Goal: Information Seeking & Learning: Learn about a topic

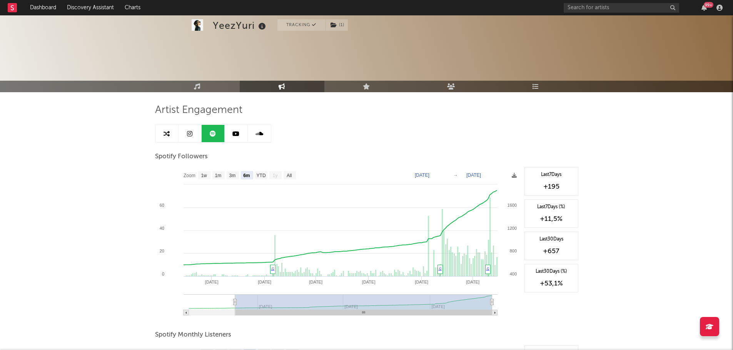
select select "6m"
select select "1w"
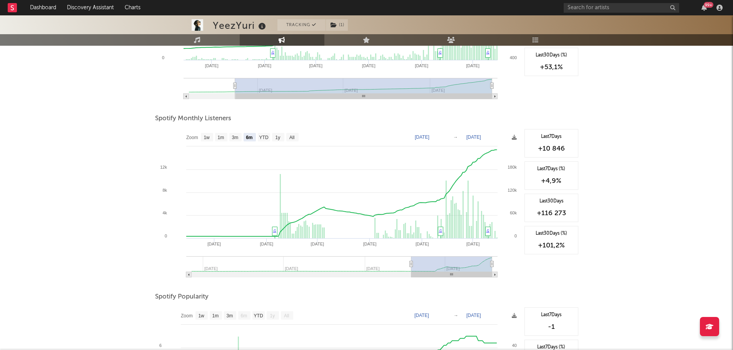
scroll to position [217, 0]
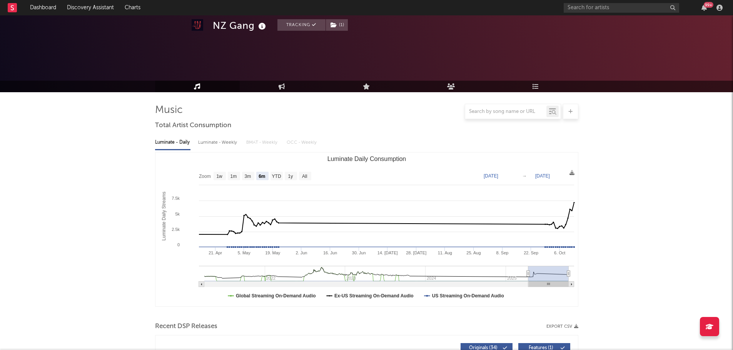
select select "6m"
select select "1w"
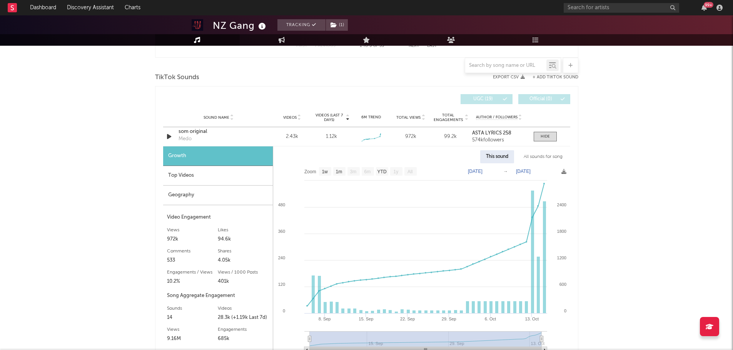
scroll to position [500, 0]
click at [205, 172] on div "Top Videos" at bounding box center [218, 176] width 110 height 20
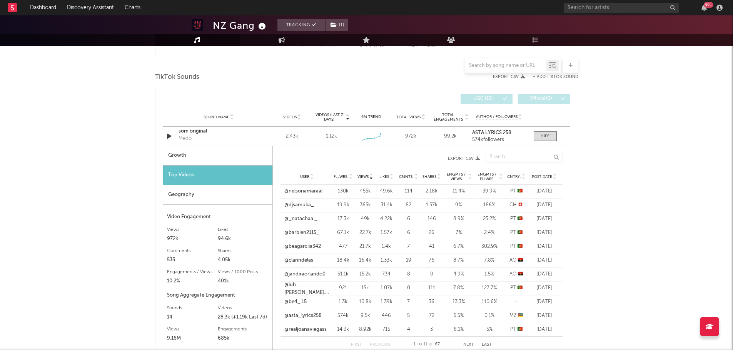
click at [205, 193] on div "Geography" at bounding box center [217, 195] width 109 height 20
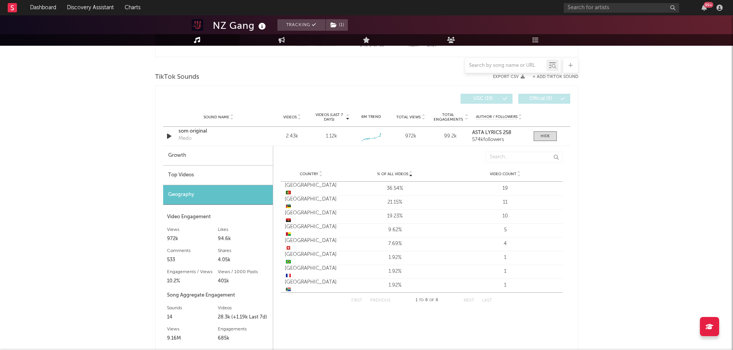
click at [184, 157] on div "Growth" at bounding box center [218, 156] width 110 height 20
select select "1w"
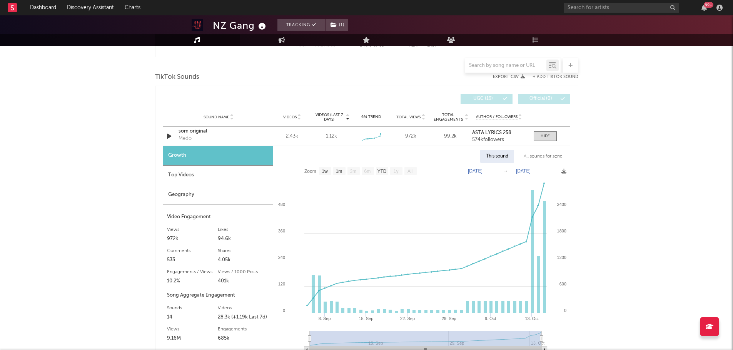
click at [199, 178] on div "Top Videos" at bounding box center [218, 176] width 110 height 20
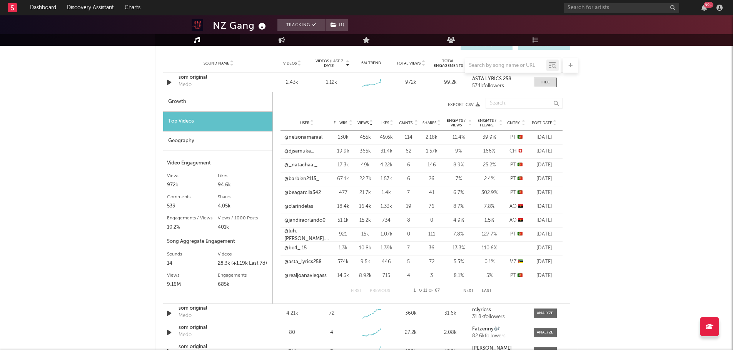
scroll to position [557, 0]
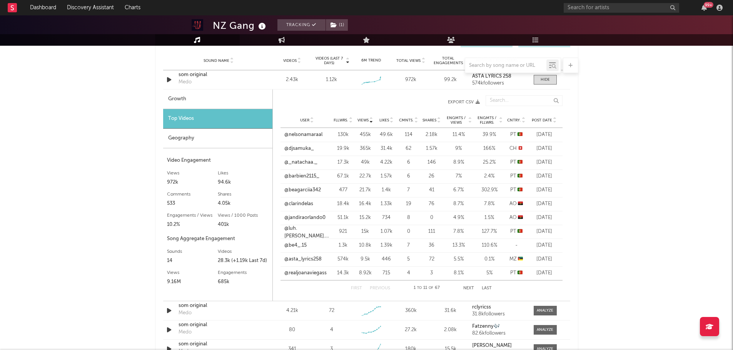
click at [547, 118] on span "Post Date" at bounding box center [542, 120] width 20 height 5
click at [547, 121] on span "Post Date" at bounding box center [542, 120] width 20 height 5
drag, startPoint x: 305, startPoint y: 177, endPoint x: 675, endPoint y: 176, distance: 369.2
click at [675, 176] on div "NZ Gang Tracking ( 1 ) Portugal | Pop Edit Tracking ( 1 ) Email Alerts On Bench…" at bounding box center [366, 145] width 733 height 1374
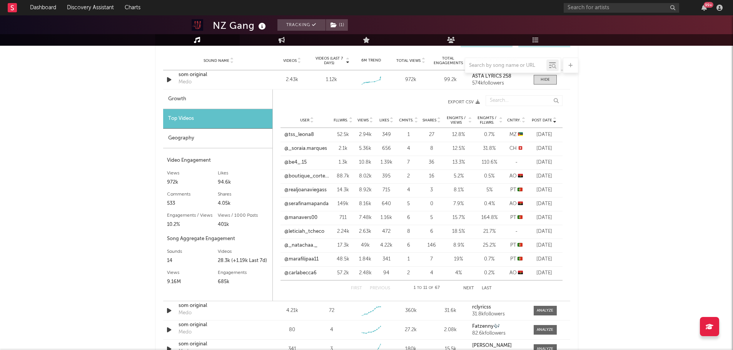
click at [363, 119] on span "Views" at bounding box center [362, 120] width 11 height 5
drag, startPoint x: 316, startPoint y: 135, endPoint x: 304, endPoint y: 137, distance: 11.6
click at [304, 137] on link "@nelsonamaraal" at bounding box center [303, 135] width 38 height 8
click at [546, 79] on div at bounding box center [544, 80] width 9 height 6
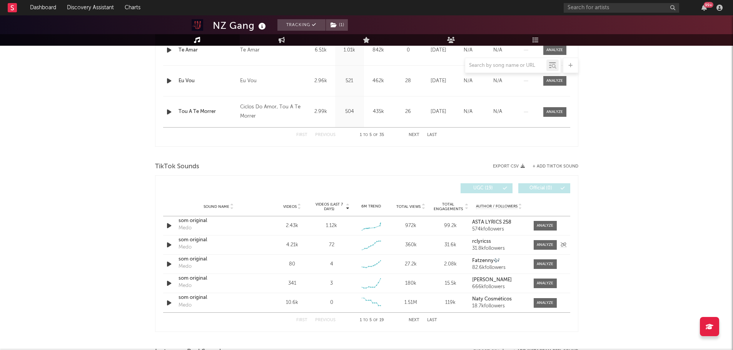
scroll to position [394, 0]
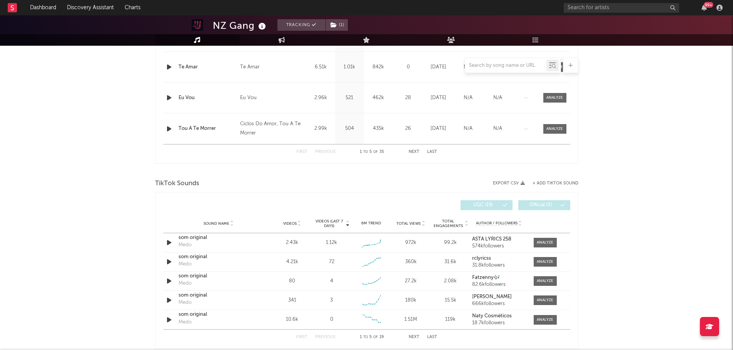
click at [373, 93] on div "Name Eu Vou Copyright © 2020 NZ Gang, distributed by Universal Music Portugal, …" at bounding box center [366, 98] width 407 height 30
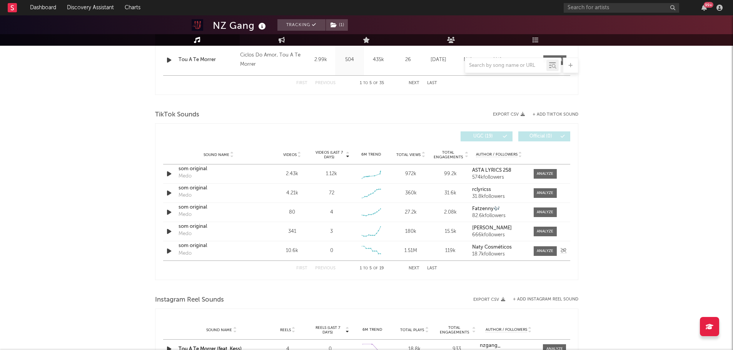
scroll to position [463, 0]
click at [410, 267] on button "Next" at bounding box center [413, 268] width 11 height 4
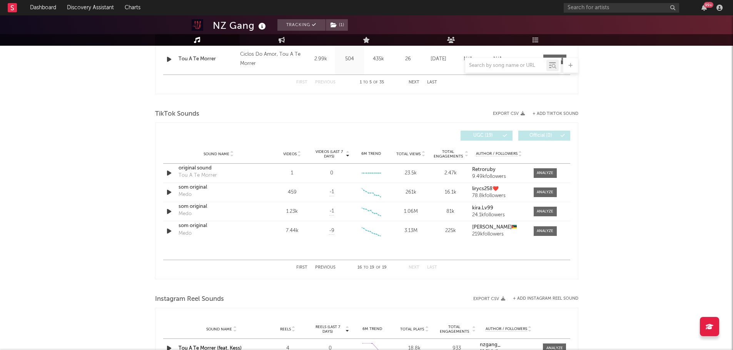
click at [320, 267] on button "Previous" at bounding box center [325, 268] width 20 height 4
